Goal: Information Seeking & Learning: Learn about a topic

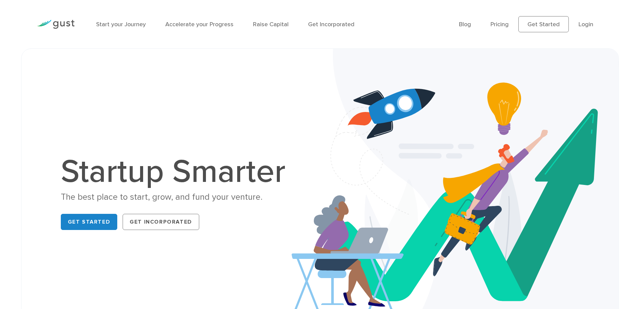
click at [241, 174] on h1 "Startup Smarter" at bounding box center [177, 172] width 232 height 32
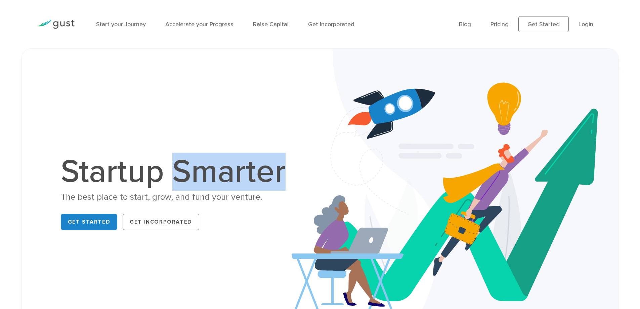
click at [241, 174] on h1 "Startup Smarter" at bounding box center [177, 172] width 232 height 32
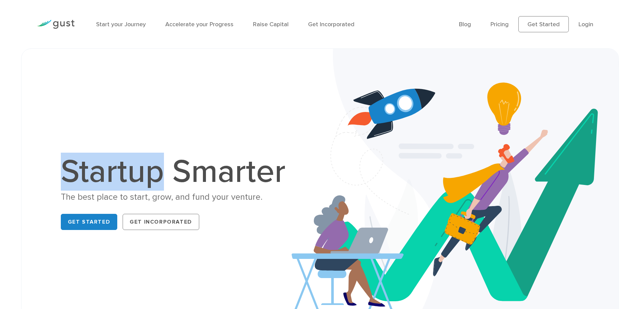
drag, startPoint x: 160, startPoint y: 177, endPoint x: 62, endPoint y: 180, distance: 98.5
click at [62, 180] on h1 "Startup Smarter" at bounding box center [177, 172] width 232 height 32
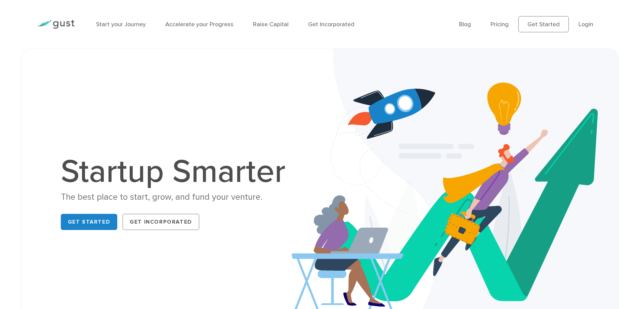
click at [194, 174] on h1 "Startup Smarter" at bounding box center [177, 172] width 232 height 32
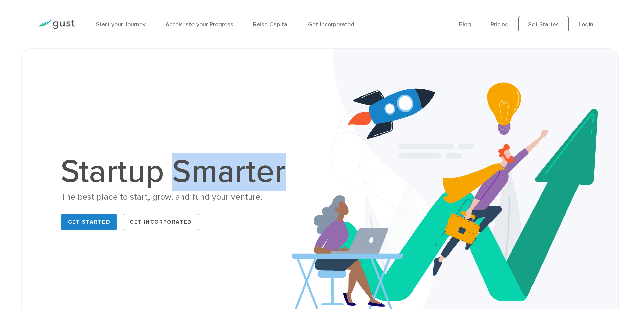
drag, startPoint x: 194, startPoint y: 174, endPoint x: 163, endPoint y: 188, distance: 34.0
click at [194, 175] on h1 "Startup Smarter" at bounding box center [177, 172] width 232 height 32
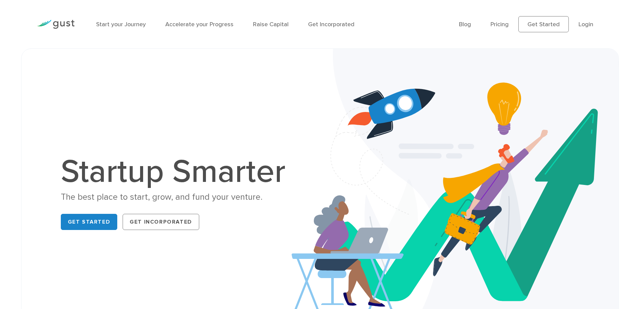
click at [133, 198] on div "The best place to start, grow, and fund your venture." at bounding box center [177, 197] width 232 height 12
click at [162, 199] on div "The best place to start, grow, and fund your venture." at bounding box center [177, 197] width 232 height 12
drag, startPoint x: 190, startPoint y: 198, endPoint x: 209, endPoint y: 198, distance: 18.8
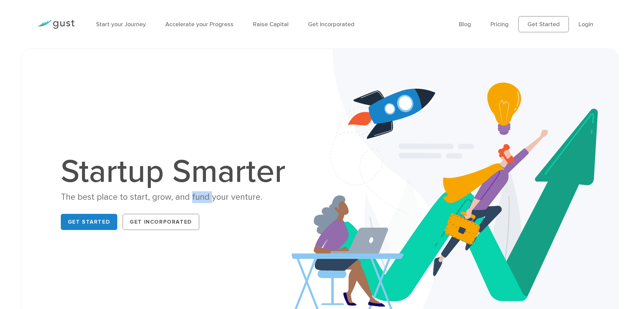
click at [209, 198] on div "The best place to start, grow, and fund your venture." at bounding box center [177, 197] width 232 height 12
click at [212, 199] on div "The best place to start, grow, and fund your venture." at bounding box center [177, 197] width 232 height 12
drag, startPoint x: 209, startPoint y: 199, endPoint x: 225, endPoint y: 198, distance: 15.9
click at [225, 198] on div "The best place to start, grow, and fund your venture." at bounding box center [177, 197] width 232 height 12
click at [239, 197] on div "The best place to start, grow, and fund your venture." at bounding box center [177, 197] width 232 height 12
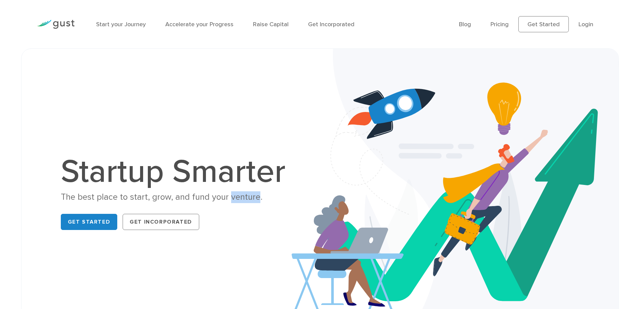
click at [239, 197] on div "The best place to start, grow, and fund your venture." at bounding box center [177, 197] width 232 height 12
drag, startPoint x: 97, startPoint y: 199, endPoint x: 116, endPoint y: 198, distance: 18.8
click at [116, 198] on div "The best place to start, grow, and fund your venture." at bounding box center [177, 197] width 232 height 12
click at [135, 197] on div "The best place to start, grow, and fund your venture." at bounding box center [177, 197] width 232 height 12
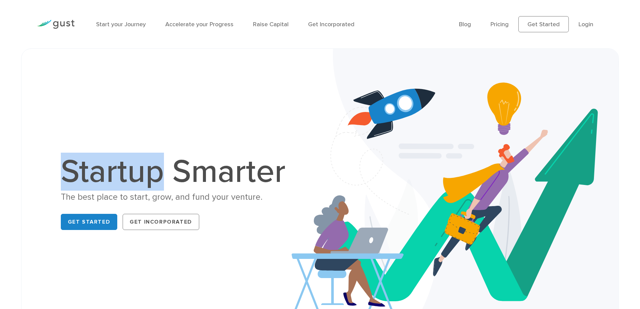
drag, startPoint x: 67, startPoint y: 174, endPoint x: 156, endPoint y: 177, distance: 89.1
click at [156, 177] on h1 "Startup Smarter" at bounding box center [177, 172] width 232 height 32
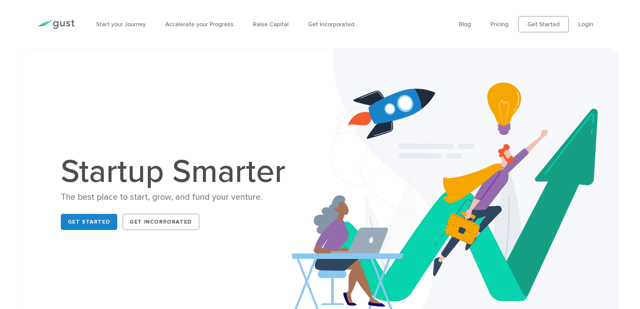
click at [205, 173] on h1 "Startup Smarter" at bounding box center [177, 172] width 232 height 32
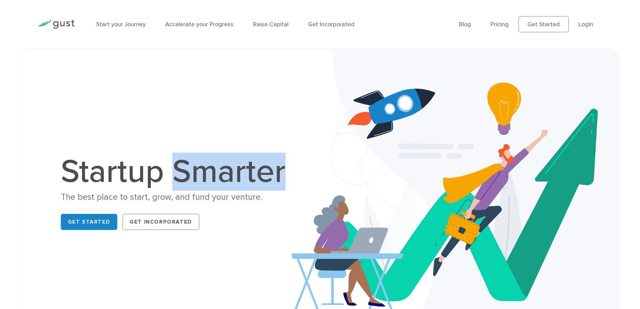
click at [205, 173] on h1 "Startup Smarter" at bounding box center [177, 172] width 232 height 32
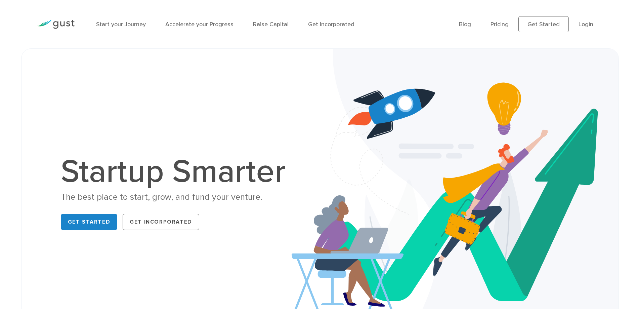
click at [137, 199] on div "The best place to start, grow, and fund your venture." at bounding box center [177, 197] width 232 height 12
click at [163, 199] on div "The best place to start, grow, and fund your venture." at bounding box center [177, 197] width 232 height 12
click at [236, 197] on div "The best place to start, grow, and fund your venture." at bounding box center [177, 197] width 232 height 12
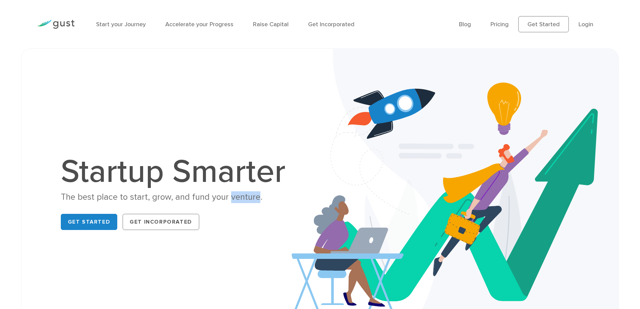
click at [236, 197] on div "The best place to start, grow, and fund your venture." at bounding box center [177, 197] width 232 height 12
click at [267, 169] on h1 "Startup Smarter" at bounding box center [177, 172] width 232 height 32
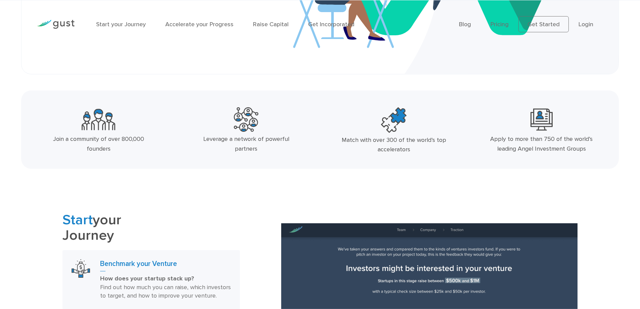
scroll to position [269, 0]
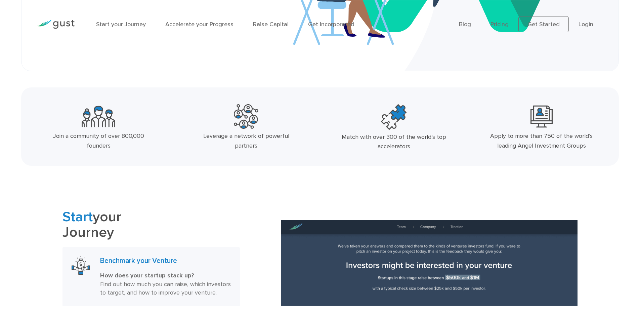
click at [286, 137] on div "Leverage a network of powerful partners" at bounding box center [246, 140] width 110 height 19
drag, startPoint x: 255, startPoint y: 137, endPoint x: 276, endPoint y: 136, distance: 21.2
click at [276, 136] on div "Leverage a network of powerful partners" at bounding box center [246, 140] width 110 height 19
click at [286, 135] on div "Leverage a network of powerful partners" at bounding box center [246, 140] width 110 height 19
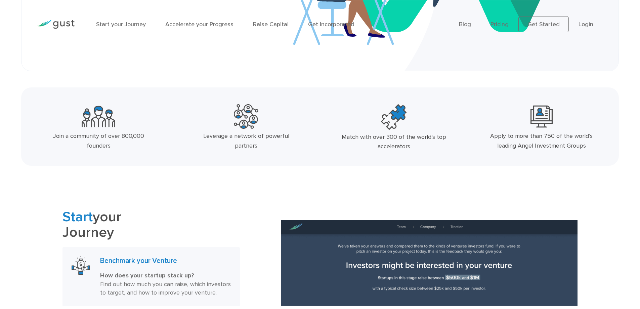
click at [286, 135] on div "Leverage a network of powerful partners" at bounding box center [246, 140] width 110 height 19
click at [100, 147] on div "Join a community of over 800,000 founders" at bounding box center [99, 140] width 110 height 19
drag, startPoint x: 71, startPoint y: 137, endPoint x: 99, endPoint y: 139, distance: 28.3
click at [99, 139] on div "Join a community of over 800,000 founders" at bounding box center [99, 140] width 110 height 19
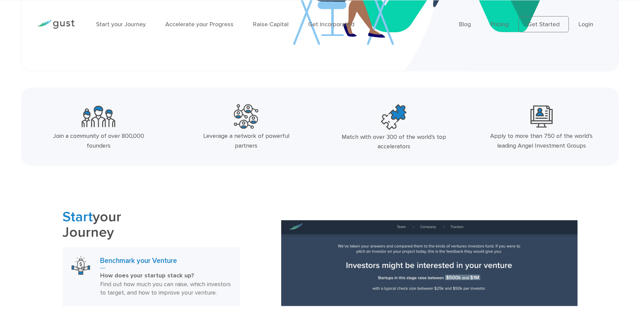
click at [99, 146] on div "Join a community of over 800,000 founders" at bounding box center [99, 140] width 110 height 19
click at [395, 143] on div "Match with over 300 of the world’s top accelerators" at bounding box center [394, 141] width 110 height 19
drag, startPoint x: 536, startPoint y: 147, endPoint x: 565, endPoint y: 147, distance: 29.2
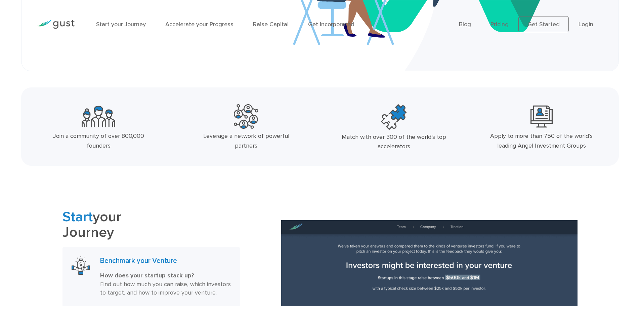
click at [565, 147] on div "Apply to more than 750 of the world’s leading Angel Investment Groups" at bounding box center [542, 140] width 110 height 19
click at [577, 146] on div "Apply to more than 750 of the world’s leading Angel Investment Groups" at bounding box center [542, 140] width 110 height 19
drag, startPoint x: 497, startPoint y: 147, endPoint x: 518, endPoint y: 147, distance: 20.2
click at [518, 147] on div "Apply to more than 750 of the world’s leading Angel Investment Groups" at bounding box center [542, 140] width 110 height 19
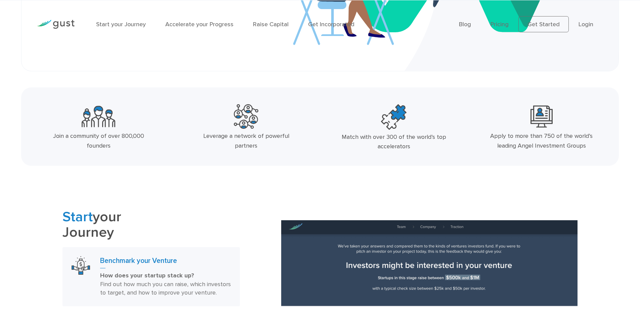
drag, startPoint x: 493, startPoint y: 137, endPoint x: 506, endPoint y: 137, distance: 13.4
click at [506, 137] on div "Apply to more than 750 of the world’s leading Angel Investment Groups" at bounding box center [542, 140] width 110 height 19
drag, startPoint x: 517, startPoint y: 136, endPoint x: 529, endPoint y: 138, distance: 12.6
click at [529, 138] on div "Apply to more than 750 of the world’s leading Angel Investment Groups" at bounding box center [542, 140] width 110 height 19
click at [393, 148] on div "Match with over 300 of the world’s top accelerators" at bounding box center [394, 141] width 110 height 19
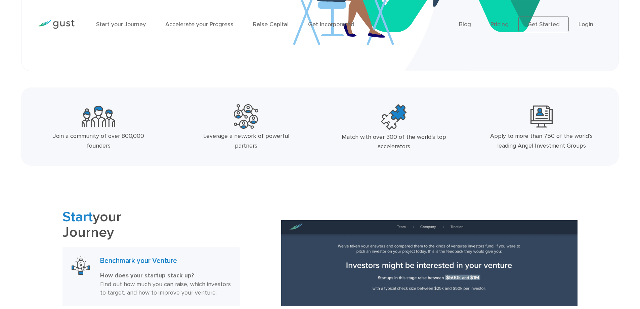
drag, startPoint x: 393, startPoint y: 148, endPoint x: 331, endPoint y: 149, distance: 61.5
click at [393, 148] on div "Match with over 300 of the world’s top accelerators" at bounding box center [394, 141] width 110 height 19
click at [284, 135] on div "Leverage a network of powerful partners" at bounding box center [246, 140] width 110 height 19
drag, startPoint x: 255, startPoint y: 136, endPoint x: 277, endPoint y: 137, distance: 22.2
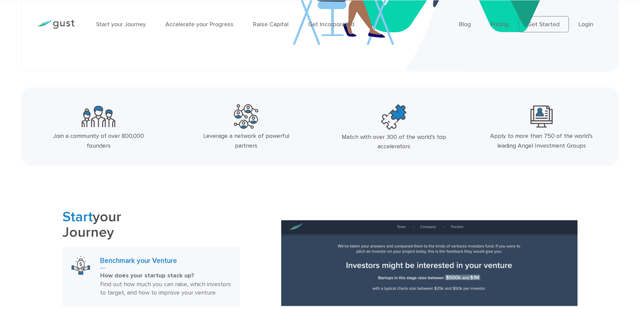
click at [277, 137] on div "Leverage a network of powerful partners" at bounding box center [246, 140] width 110 height 19
click at [93, 148] on div "Join a community of over 800,000 founders" at bounding box center [99, 140] width 110 height 19
drag, startPoint x: 53, startPoint y: 136, endPoint x: 63, endPoint y: 137, distance: 9.4
click at [63, 137] on div "Join a community of over 800,000 founders" at bounding box center [99, 140] width 110 height 19
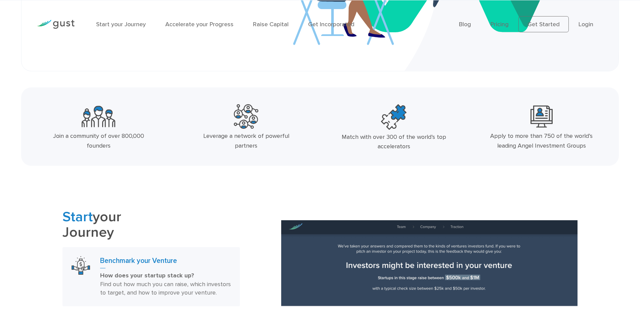
drag, startPoint x: 72, startPoint y: 137, endPoint x: 99, endPoint y: 136, distance: 27.6
click at [99, 136] on div "Join a community of over 800,000 founders" at bounding box center [99, 140] width 110 height 19
click at [102, 146] on div "Join a community of over 800,000 founders" at bounding box center [99, 140] width 110 height 19
click at [126, 136] on div "Join a community of over 800,000 founders" at bounding box center [99, 140] width 110 height 19
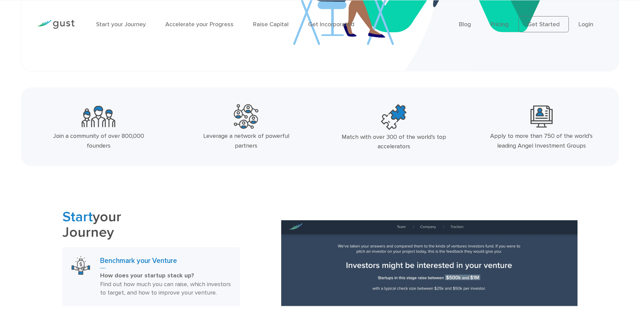
click at [126, 136] on div "Join a community of over 800,000 founders" at bounding box center [99, 140] width 110 height 19
click at [120, 138] on div "Join a community of over 800,000 founders" at bounding box center [99, 140] width 110 height 19
click at [121, 136] on div "Join a community of over 800,000 founders" at bounding box center [99, 140] width 110 height 19
drag, startPoint x: 121, startPoint y: 136, endPoint x: 131, endPoint y: 138, distance: 10.6
click at [131, 138] on div "Join a community of over 800,000 founders" at bounding box center [99, 140] width 110 height 19
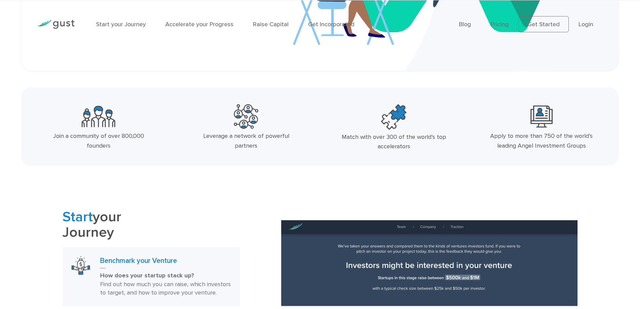
drag, startPoint x: 134, startPoint y: 136, endPoint x: 143, endPoint y: 136, distance: 8.7
click at [143, 136] on div "Join a community of over 800,000 founders" at bounding box center [99, 140] width 110 height 19
drag, startPoint x: 193, startPoint y: 137, endPoint x: 217, endPoint y: 138, distance: 23.9
click at [217, 138] on div "Leverage a network of powerful partners" at bounding box center [246, 140] width 110 height 19
drag, startPoint x: 225, startPoint y: 137, endPoint x: 245, endPoint y: 138, distance: 20.2
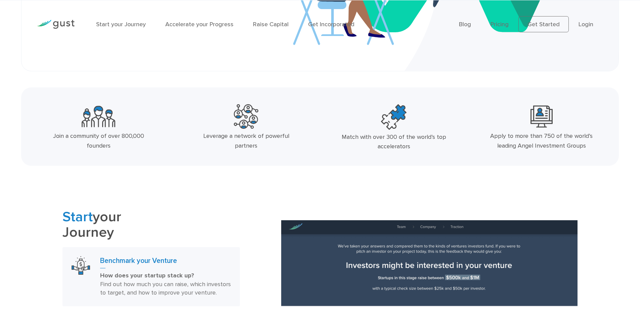
click at [245, 138] on div "Leverage a network of powerful partners" at bounding box center [246, 140] width 110 height 19
drag, startPoint x: 262, startPoint y: 138, endPoint x: 276, endPoint y: 139, distance: 14.8
click at [276, 139] on div "Leverage a network of powerful partners" at bounding box center [246, 140] width 110 height 19
click at [284, 137] on div "Leverage a network of powerful partners" at bounding box center [246, 140] width 110 height 19
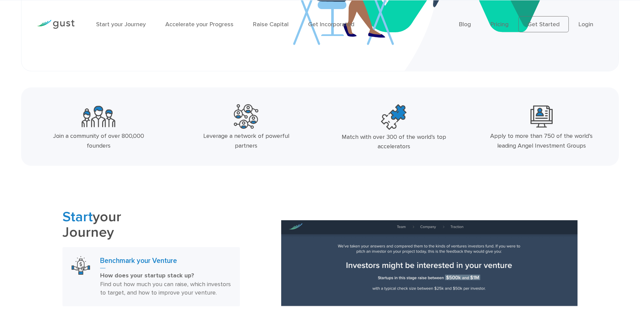
drag, startPoint x: 345, startPoint y: 137, endPoint x: 359, endPoint y: 140, distance: 13.7
click at [359, 140] on div "Match with over 300 of the world’s top accelerators" at bounding box center [394, 141] width 110 height 19
click at [400, 148] on div "Match with over 300 of the world’s top accelerators" at bounding box center [394, 141] width 110 height 19
drag, startPoint x: 493, startPoint y: 135, endPoint x: 507, endPoint y: 139, distance: 14.6
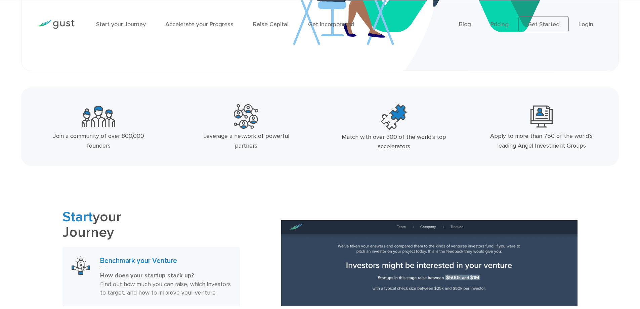
click at [507, 139] on div "Apply to more than 750 of the world’s leading Angel Investment Groups" at bounding box center [542, 140] width 110 height 19
drag, startPoint x: 536, startPoint y: 147, endPoint x: 565, endPoint y: 147, distance: 28.6
click at [565, 147] on div "Apply to more than 750 of the world’s leading Angel Investment Groups" at bounding box center [542, 140] width 110 height 19
click at [569, 146] on div "Apply to more than 750 of the world’s leading Angel Investment Groups" at bounding box center [542, 140] width 110 height 19
click at [570, 146] on div "Apply to more than 750 of the world’s leading Angel Investment Groups" at bounding box center [542, 140] width 110 height 19
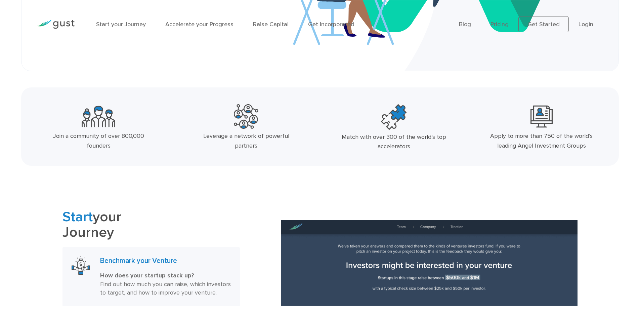
click at [522, 146] on div "Apply to more than 750 of the world’s leading Angel Investment Groups" at bounding box center [542, 140] width 110 height 19
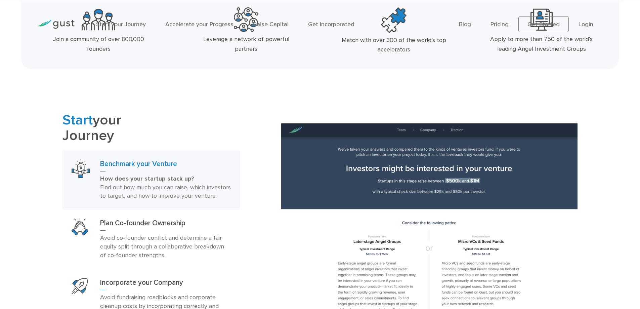
scroll to position [370, 0]
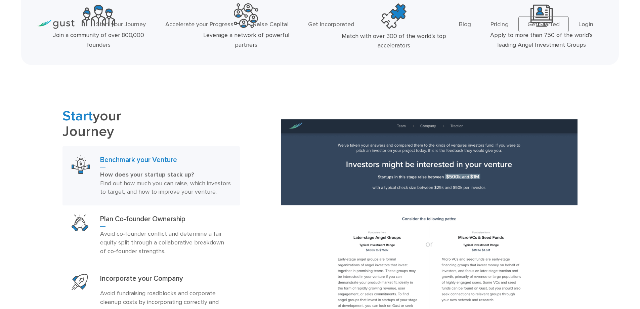
click at [82, 134] on h2 "Start your Journey" at bounding box center [151, 124] width 177 height 31
drag, startPoint x: 97, startPoint y: 117, endPoint x: 128, endPoint y: 119, distance: 31.3
click at [128, 119] on h2 "Start your Journey" at bounding box center [151, 124] width 177 height 31
click at [175, 119] on h2 "Start your Journey" at bounding box center [151, 124] width 177 height 31
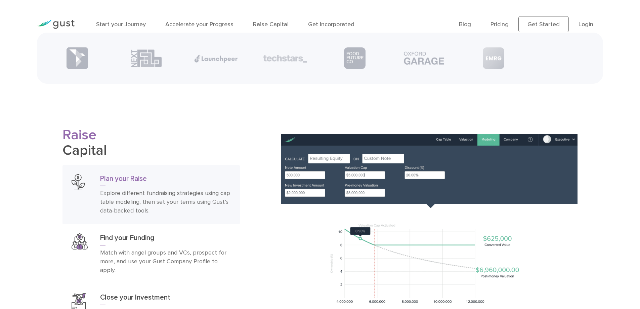
scroll to position [1076, 0]
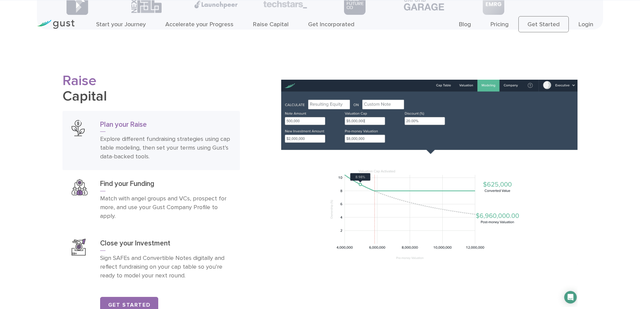
click at [97, 104] on h2 "Raise Capital" at bounding box center [151, 88] width 177 height 31
click at [128, 104] on h2 "Raise Capital" at bounding box center [151, 88] width 177 height 31
click at [84, 89] on span "Raise" at bounding box center [80, 80] width 34 height 17
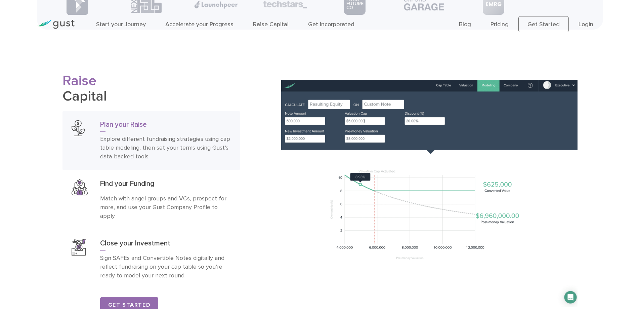
click at [84, 104] on h2 "Raise Capital" at bounding box center [151, 88] width 177 height 31
click at [85, 104] on h2 "Raise Capital" at bounding box center [151, 88] width 177 height 31
click at [138, 99] on h2 "Raise Capital" at bounding box center [151, 88] width 177 height 31
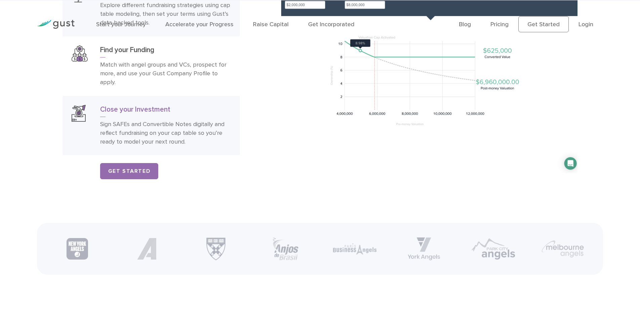
scroll to position [1210, 0]
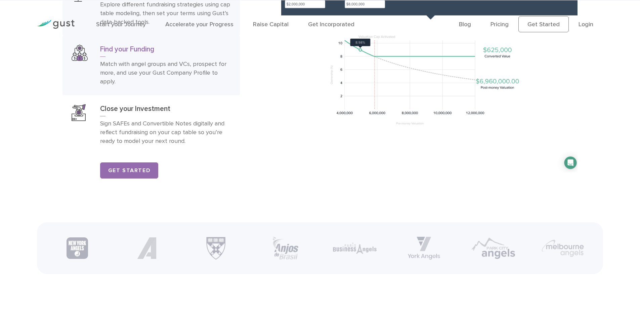
click at [162, 57] on h3 "Find your Funding" at bounding box center [165, 51] width 131 height 12
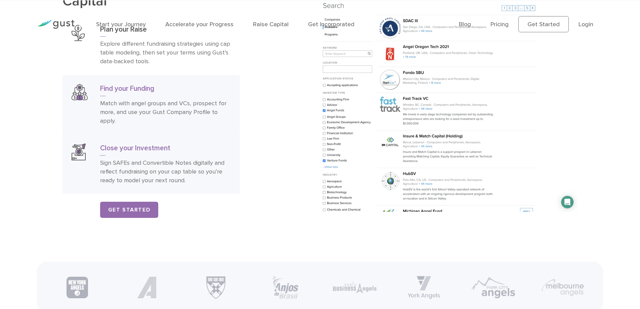
scroll to position [1143, 0]
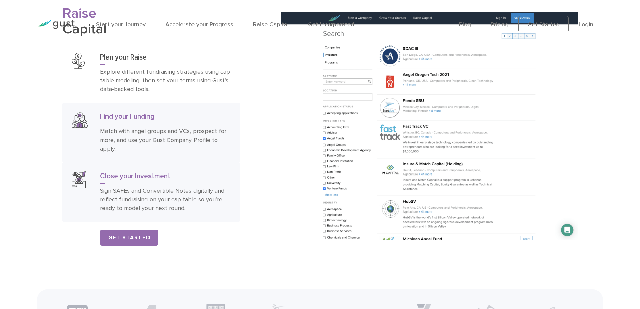
click at [199, 200] on p "Sign SAFEs and Convertible Notes digitally and reflect fundraising on your cap …" at bounding box center [165, 200] width 131 height 26
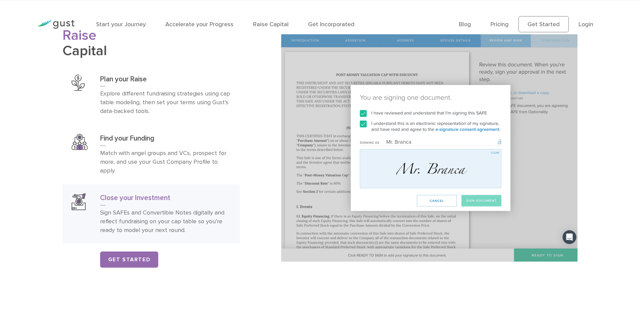
scroll to position [1109, 0]
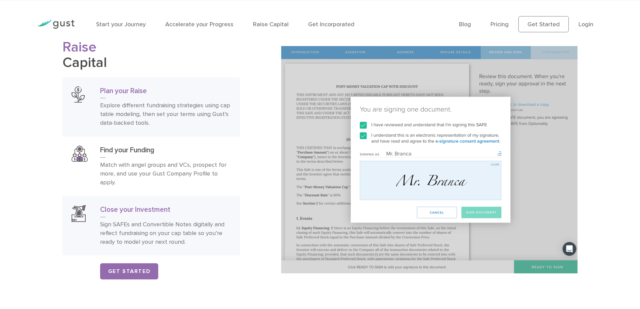
click at [142, 122] on p "Explore different fundraising strategies using cap table modeling, then set you…" at bounding box center [165, 114] width 131 height 26
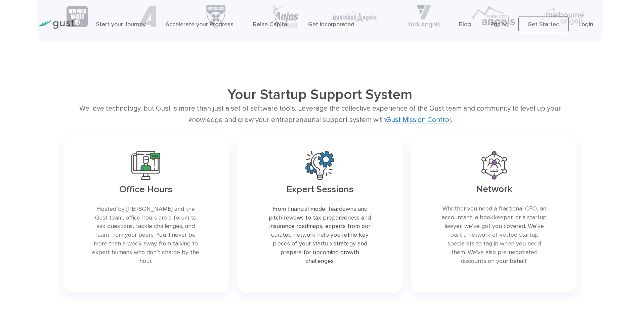
scroll to position [1445, 0]
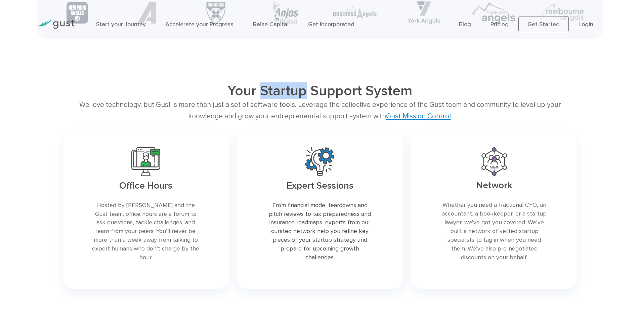
drag, startPoint x: 263, startPoint y: 101, endPoint x: 303, endPoint y: 102, distance: 40.7
click at [303, 99] on h2 "Your Startup Support System" at bounding box center [320, 90] width 412 height 17
drag, startPoint x: 313, startPoint y: 101, endPoint x: 359, endPoint y: 104, distance: 46.5
click at [359, 99] on h2 "Your Startup Support System" at bounding box center [320, 90] width 412 height 17
click at [376, 99] on h2 "Your Startup Support System" at bounding box center [320, 90] width 412 height 17
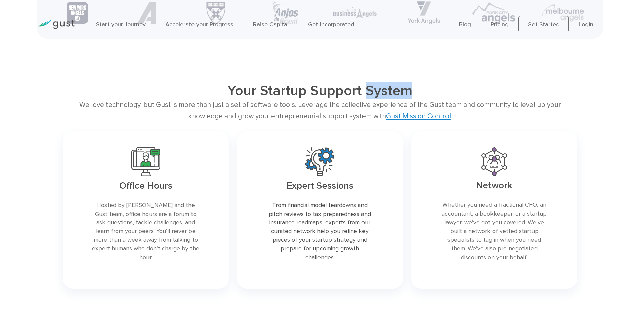
click at [376, 99] on h2 "Your Startup Support System" at bounding box center [320, 90] width 412 height 17
drag, startPoint x: 458, startPoint y: 114, endPoint x: 490, endPoint y: 114, distance: 32.3
click at [490, 114] on div "We love technology, but Gust is more than just a set of software tools. Leverag…" at bounding box center [320, 110] width 515 height 23
drag, startPoint x: 543, startPoint y: 114, endPoint x: 575, endPoint y: 114, distance: 32.6
click at [575, 114] on div "We love technology, but Gust is more than just a set of software tools. Leverag…" at bounding box center [320, 110] width 515 height 23
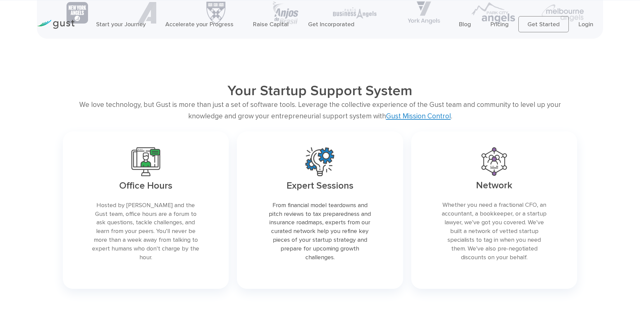
click at [267, 115] on div "We love technology, but Gust is more than just a set of software tools. Leverag…" at bounding box center [320, 110] width 515 height 23
click at [103, 117] on div "We love technology, but Gust is more than just a set of software tools. Leverag…" at bounding box center [320, 110] width 515 height 23
click at [125, 122] on div "We love technology, but Gust is more than just a set of software tools. Leverag…" at bounding box center [320, 110] width 515 height 23
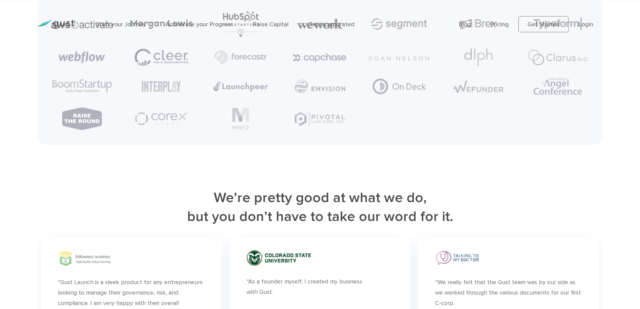
scroll to position [1849, 0]
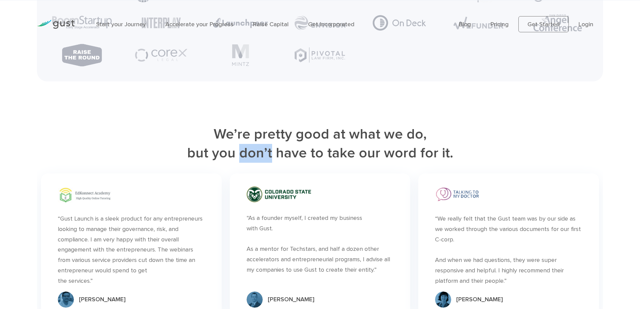
drag, startPoint x: 242, startPoint y: 164, endPoint x: 272, endPoint y: 162, distance: 30.0
click at [272, 162] on h2 "We’re pretty good at what we do, but you don’t have to take our word for it." at bounding box center [320, 144] width 566 height 38
drag, startPoint x: 220, startPoint y: 145, endPoint x: 252, endPoint y: 143, distance: 32.3
click at [252, 143] on h2 "We’re pretty good at what we do, but you don’t have to take our word for it." at bounding box center [320, 144] width 566 height 38
drag, startPoint x: 258, startPoint y: 144, endPoint x: 291, endPoint y: 144, distance: 32.6
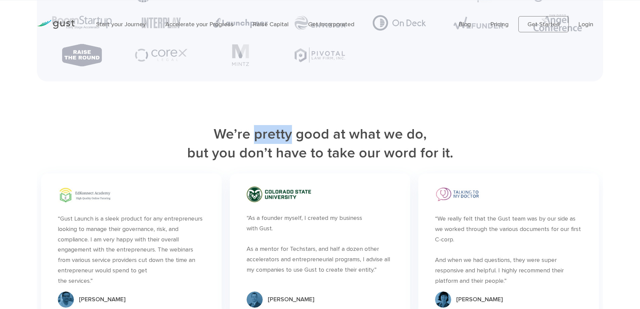
click at [291, 144] on h2 "We’re pretty good at what we do, but you don’t have to take our word for it." at bounding box center [320, 144] width 566 height 38
click at [331, 158] on h2 "We’re pretty good at what we do, but you don’t have to take our word for it." at bounding box center [320, 144] width 566 height 38
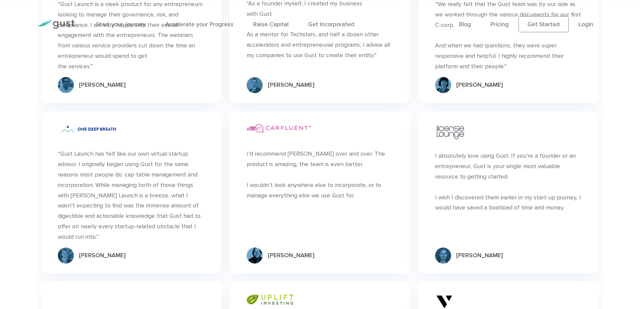
scroll to position [2151, 0]
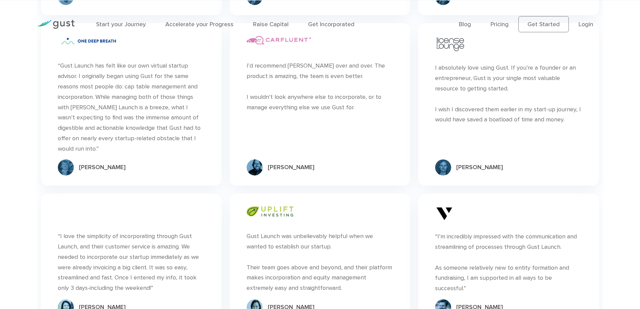
click at [340, 108] on div "I’d recommend [PERSON_NAME] over and over. The product is amazing, the team is …" at bounding box center [320, 87] width 147 height 52
drag, startPoint x: 296, startPoint y: 118, endPoint x: 270, endPoint y: 116, distance: 26.9
click at [270, 113] on div "I’d recommend [PERSON_NAME] over and over. The product is amazing, the team is …" at bounding box center [320, 87] width 147 height 52
drag, startPoint x: 300, startPoint y: 117, endPoint x: 311, endPoint y: 117, distance: 11.1
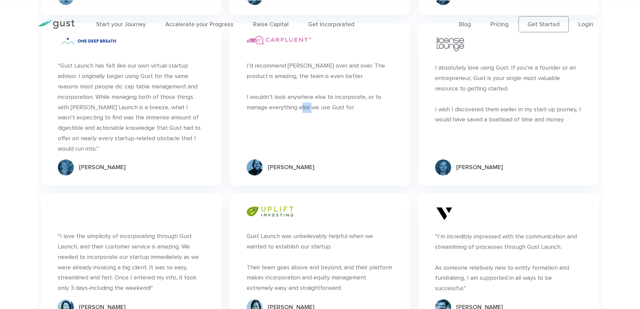
click at [311, 113] on div "I’d recommend [PERSON_NAME] over and over. The product is amazing, the team is …" at bounding box center [320, 87] width 147 height 52
click at [341, 105] on div "I’d recommend [PERSON_NAME] over and over. The product is amazing, the team is …" at bounding box center [320, 87] width 147 height 52
click at [499, 99] on div "I absolutely love using Gust. If you’re a founder or an entrepreneur, [PERSON_N…" at bounding box center [508, 94] width 147 height 62
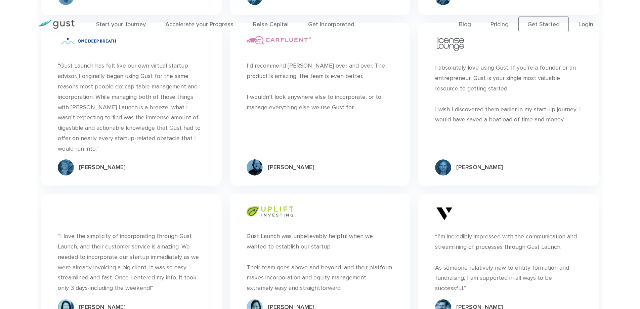
click at [468, 88] on div "I absolutely love using Gust. If you’re a founder or an entrepreneur, [PERSON_N…" at bounding box center [508, 94] width 147 height 62
click at [537, 120] on div "I absolutely love using Gust. If you’re a founder or an entrepreneur, [PERSON_N…" at bounding box center [508, 94] width 147 height 62
click at [563, 118] on div "I absolutely love using Gust. If you’re a founder or an entrepreneur, [PERSON_N…" at bounding box center [508, 94] width 147 height 62
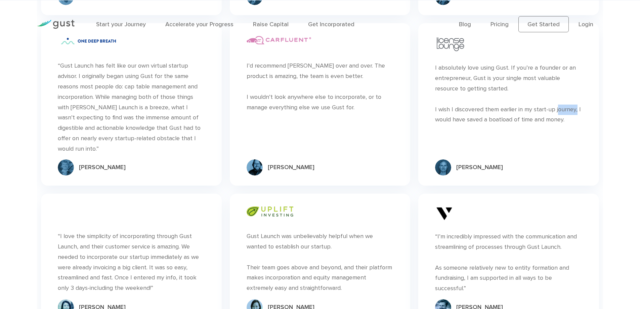
click at [563, 118] on div "I absolutely love using Gust. If you’re a founder or an entrepreneur, [PERSON_N…" at bounding box center [508, 94] width 147 height 62
click at [556, 125] on div "I absolutely love using Gust. If you’re a founder or an entrepreneur, [PERSON_N…" at bounding box center [508, 94] width 147 height 62
click at [558, 118] on div "I absolutely love using Gust. If you’re a founder or an entrepreneur, [PERSON_N…" at bounding box center [508, 94] width 147 height 62
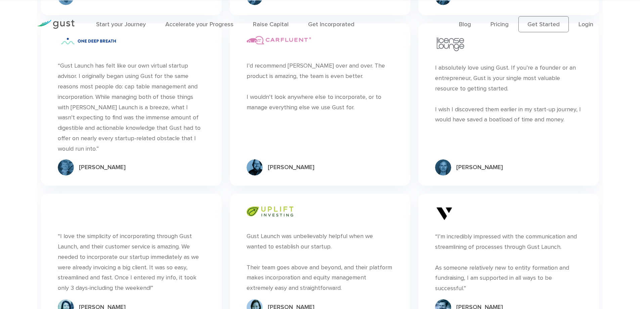
click at [506, 124] on div "I absolutely love using Gust. If you’re a founder or an entrepreneur, [PERSON_N…" at bounding box center [508, 94] width 147 height 62
drag, startPoint x: 456, startPoint y: 118, endPoint x: 483, endPoint y: 119, distance: 27.2
click at [483, 119] on div "I absolutely love using Gust. If you’re a founder or an entrepreneur, [PERSON_N…" at bounding box center [508, 94] width 147 height 62
click at [489, 114] on div "I absolutely love using Gust. If you’re a founder or an entrepreneur, [PERSON_N…" at bounding box center [508, 94] width 147 height 62
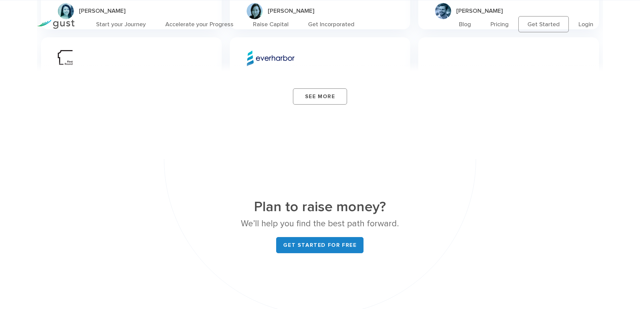
scroll to position [2555, 0]
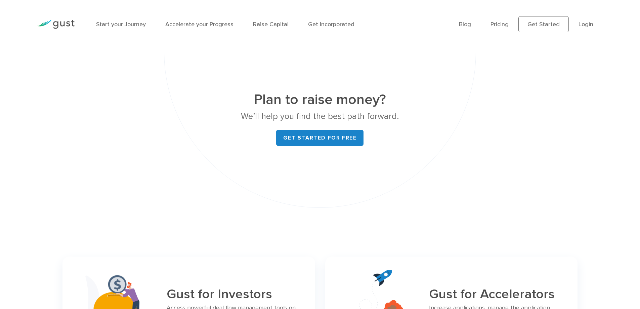
click at [376, 117] on p "We’ll help you find the best path forward." at bounding box center [320, 116] width 253 height 14
drag, startPoint x: 244, startPoint y: 115, endPoint x: 260, endPoint y: 115, distance: 15.8
click at [260, 115] on p "We’ll help you find the best path forward." at bounding box center [320, 116] width 253 height 14
drag, startPoint x: 304, startPoint y: 98, endPoint x: 329, endPoint y: 99, distance: 25.9
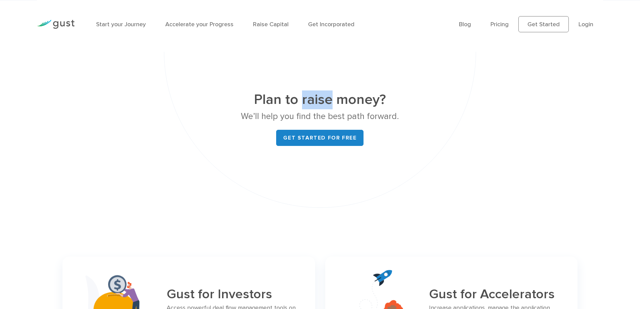
click at [329, 99] on h2 "Plan to raise money?" at bounding box center [320, 99] width 253 height 19
click at [371, 99] on h2 "Plan to raise money?" at bounding box center [320, 99] width 253 height 19
click at [394, 115] on p "We’ll help you find the best path forward." at bounding box center [320, 116] width 253 height 14
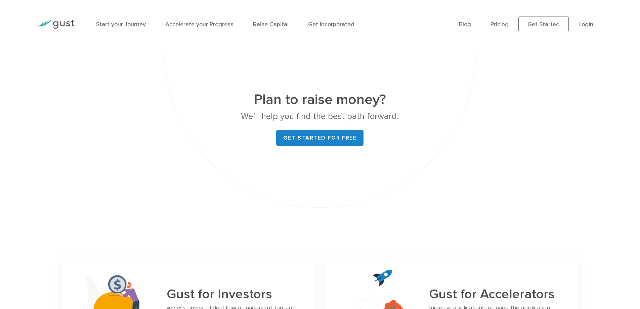
click at [389, 111] on p "We’ll help you find the best path forward." at bounding box center [320, 116] width 253 height 14
click at [388, 114] on p "We’ll help you find the best path forward." at bounding box center [320, 116] width 253 height 14
click at [424, 101] on h2 "Plan to raise money?" at bounding box center [320, 99] width 253 height 19
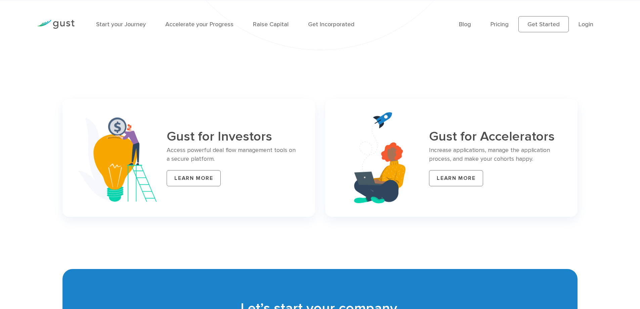
scroll to position [2723, 0]
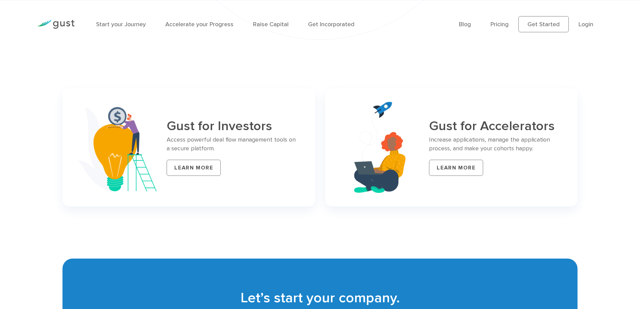
click at [490, 127] on h3 "Gust for Accelerators" at bounding box center [495, 126] width 132 height 14
drag, startPoint x: 522, startPoint y: 138, endPoint x: 552, endPoint y: 138, distance: 29.9
click at [554, 138] on p "Increase applications, manage the application process, and make your cohorts ha…" at bounding box center [495, 143] width 132 height 17
click at [523, 149] on p "Increase applications, manage the application process, and make your cohorts ha…" at bounding box center [495, 143] width 132 height 17
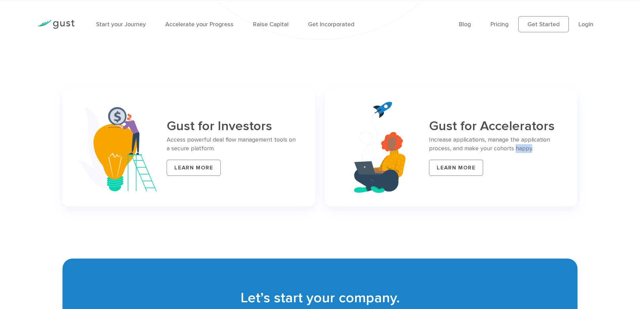
click at [523, 149] on p "Increase applications, manage the application process, and make your cohorts ha…" at bounding box center [495, 143] width 132 height 17
click at [469, 138] on p "Increase applications, manage the application process, and make your cohorts ha…" at bounding box center [495, 143] width 132 height 17
drag, startPoint x: 430, startPoint y: 138, endPoint x: 451, endPoint y: 138, distance: 20.8
click at [451, 138] on p "Increase applications, manage the application process, and make your cohorts ha…" at bounding box center [495, 143] width 132 height 17
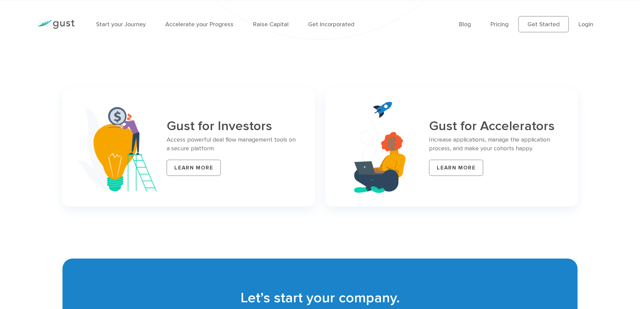
click at [463, 138] on p "Increase applications, manage the application process, and make your cohorts ha…" at bounding box center [495, 143] width 132 height 17
click at [442, 148] on p "Increase applications, manage the application process, and make your cohorts ha…" at bounding box center [495, 143] width 132 height 17
click at [195, 148] on p "Access powerful deal flow management tools on a secure platform." at bounding box center [233, 143] width 132 height 17
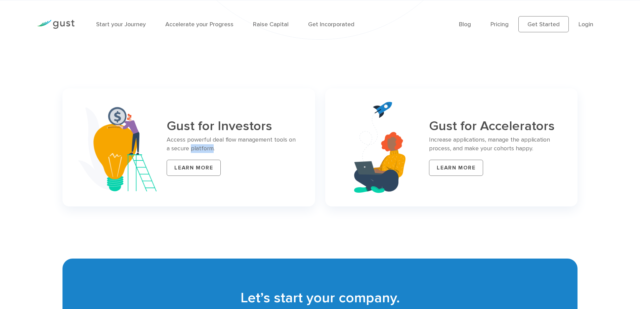
click at [195, 148] on p "Access powerful deal flow management tools on a secure platform." at bounding box center [233, 143] width 132 height 17
drag, startPoint x: 168, startPoint y: 138, endPoint x: 185, endPoint y: 139, distance: 17.5
click at [185, 139] on p "Access powerful deal flow management tools on a secure platform." at bounding box center [233, 143] width 132 height 17
click at [228, 126] on h3 "Gust for Investors" at bounding box center [233, 126] width 132 height 14
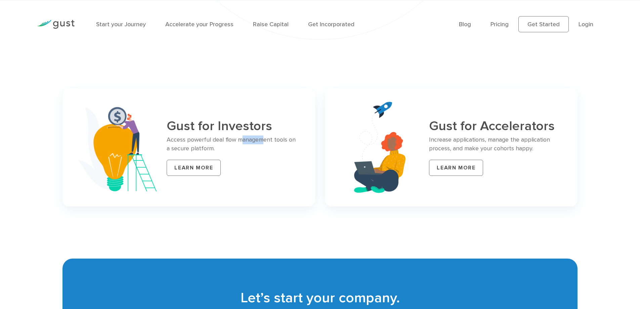
drag, startPoint x: 240, startPoint y: 139, endPoint x: 264, endPoint y: 139, distance: 23.5
click at [264, 139] on p "Access powerful deal flow management tools on a secure platform." at bounding box center [233, 143] width 132 height 17
drag, startPoint x: 240, startPoint y: 139, endPoint x: 273, endPoint y: 138, distance: 33.6
click at [273, 138] on p "Access powerful deal flow management tools on a secure platform." at bounding box center [233, 143] width 132 height 17
drag, startPoint x: 275, startPoint y: 138, endPoint x: 287, endPoint y: 138, distance: 12.1
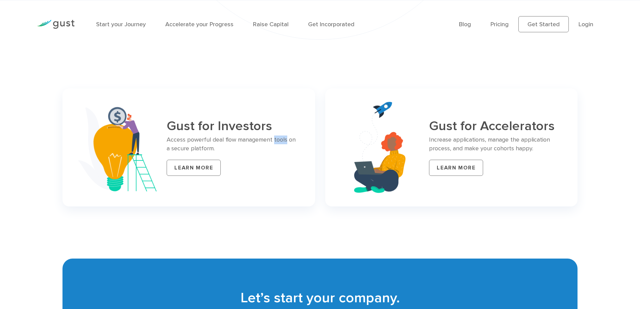
click at [287, 138] on p "Access powerful deal flow management tools on a secure platform." at bounding box center [233, 143] width 132 height 17
click at [203, 148] on p "Access powerful deal flow management tools on a secure platform." at bounding box center [233, 143] width 132 height 17
drag, startPoint x: 171, startPoint y: 126, endPoint x: 193, endPoint y: 127, distance: 21.9
click at [193, 127] on h3 "Gust for Investors" at bounding box center [233, 126] width 132 height 14
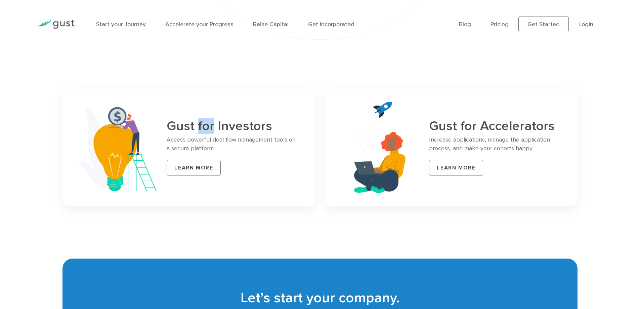
drag, startPoint x: 198, startPoint y: 124, endPoint x: 214, endPoint y: 125, distance: 15.5
click at [214, 125] on h3 "Gust for Investors" at bounding box center [233, 126] width 132 height 14
click at [232, 125] on h3 "Gust for Investors" at bounding box center [233, 126] width 132 height 14
click at [269, 138] on p "Access powerful deal flow management tools on a secure platform." at bounding box center [233, 143] width 132 height 17
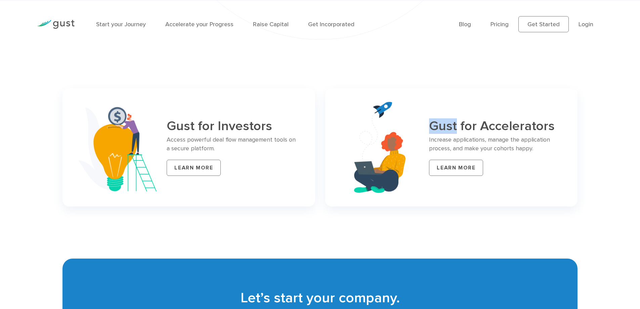
drag, startPoint x: 430, startPoint y: 125, endPoint x: 456, endPoint y: 125, distance: 25.5
click at [456, 125] on h3 "Gust for Accelerators" at bounding box center [495, 126] width 132 height 14
click at [484, 124] on h3 "Gust for Accelerators" at bounding box center [495, 126] width 132 height 14
click at [522, 148] on p "Increase applications, manage the application process, and make your cohorts ha…" at bounding box center [495, 143] width 132 height 17
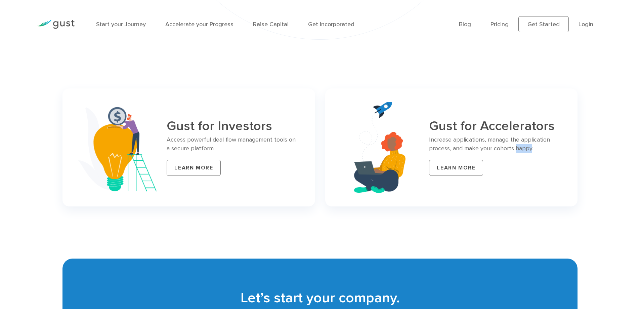
click at [522, 148] on p "Increase applications, manage the application process, and make your cohorts ha…" at bounding box center [495, 143] width 132 height 17
drag, startPoint x: 522, startPoint y: 140, endPoint x: 550, endPoint y: 138, distance: 28.0
click at [550, 138] on p "Increase applications, manage the application process, and make your cohorts ha…" at bounding box center [495, 143] width 132 height 17
click at [461, 138] on p "Increase applications, manage the application process, and make your cohorts ha…" at bounding box center [495, 143] width 132 height 17
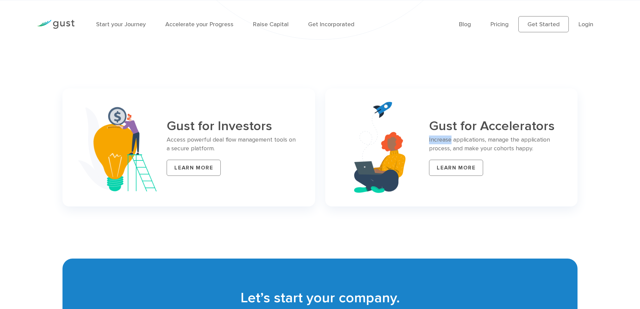
drag, startPoint x: 451, startPoint y: 138, endPoint x: 430, endPoint y: 138, distance: 21.5
click at [430, 138] on p "Increase applications, manage the application process, and make your cohorts ha…" at bounding box center [495, 143] width 132 height 17
click at [436, 145] on p "Increase applications, manage the application process, and make your cohorts ha…" at bounding box center [495, 143] width 132 height 17
click at [517, 122] on h3 "Gust for Accelerators" at bounding box center [495, 126] width 132 height 14
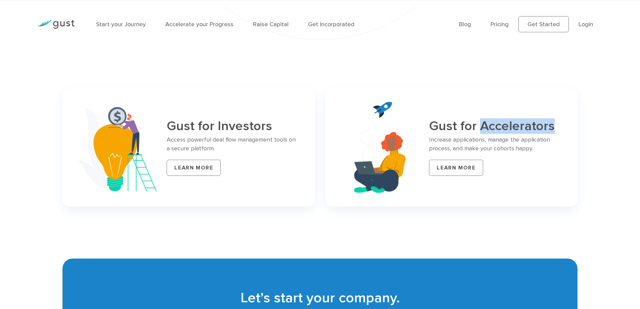
click at [517, 122] on h3 "Gust for Accelerators" at bounding box center [495, 126] width 132 height 14
click at [445, 120] on h3 "Gust for Accelerators" at bounding box center [495, 126] width 132 height 14
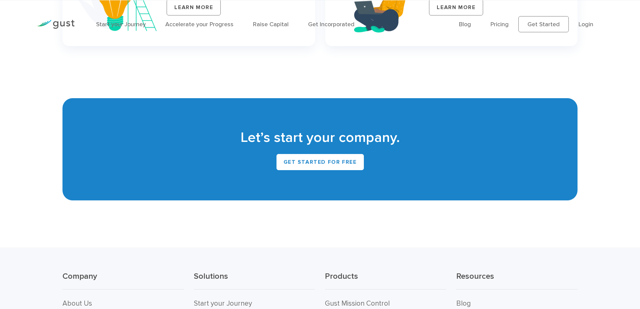
scroll to position [2891, 0]
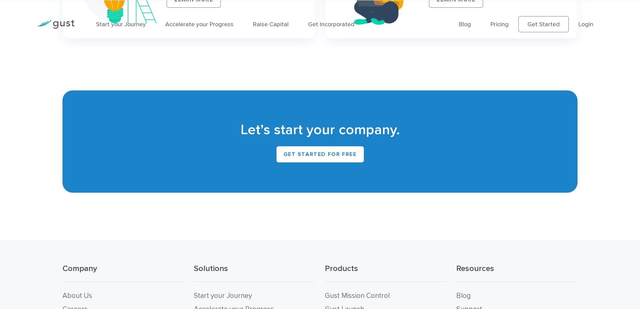
click at [352, 128] on h2 "Let’s start your company." at bounding box center [320, 130] width 495 height 19
click at [414, 127] on h2 "Let’s start your company." at bounding box center [320, 130] width 495 height 19
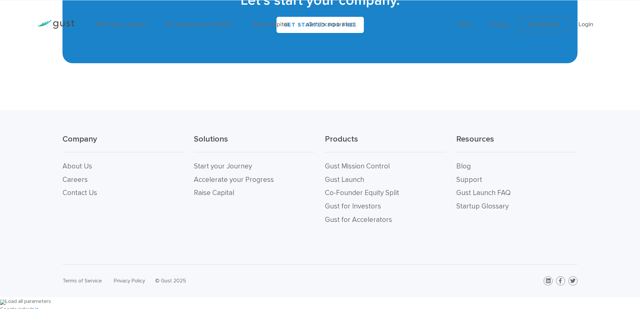
click at [347, 136] on h3 "Products" at bounding box center [385, 143] width 121 height 18
click at [462, 137] on h3 "Resources" at bounding box center [516, 143] width 121 height 18
click at [210, 138] on h3 "Solutions" at bounding box center [254, 143] width 121 height 18
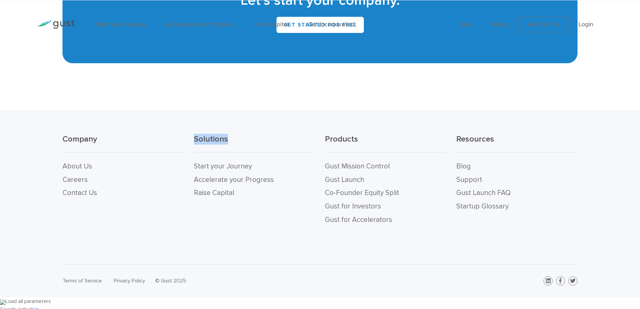
click at [210, 138] on h3 "Solutions" at bounding box center [254, 143] width 121 height 18
click at [79, 139] on h3 "Company" at bounding box center [123, 143] width 121 height 18
click at [133, 141] on h3 "Company" at bounding box center [123, 143] width 121 height 18
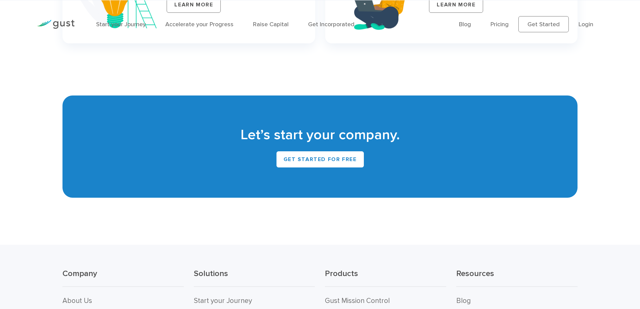
scroll to position [2718, 0]
